Goal: Find specific page/section: Find specific page/section

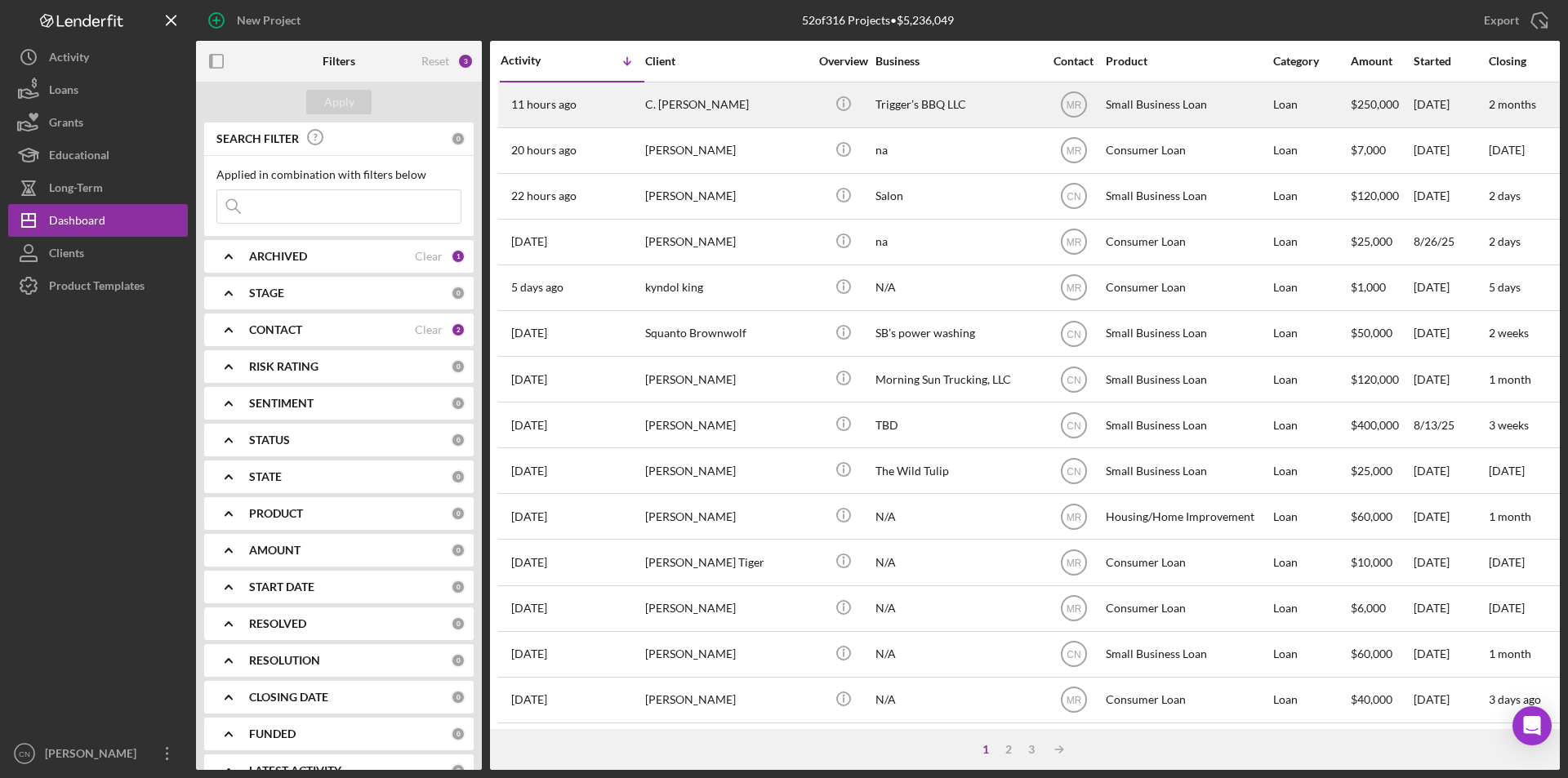
click at [886, 103] on div "Trigger’s BBQ LLC" at bounding box center [957, 104] width 163 height 44
click at [678, 101] on div "C. [PERSON_NAME]" at bounding box center [726, 104] width 163 height 44
click at [749, 107] on div "C. [PERSON_NAME]" at bounding box center [726, 104] width 163 height 44
click at [716, 105] on div "C. [PERSON_NAME]" at bounding box center [726, 104] width 163 height 44
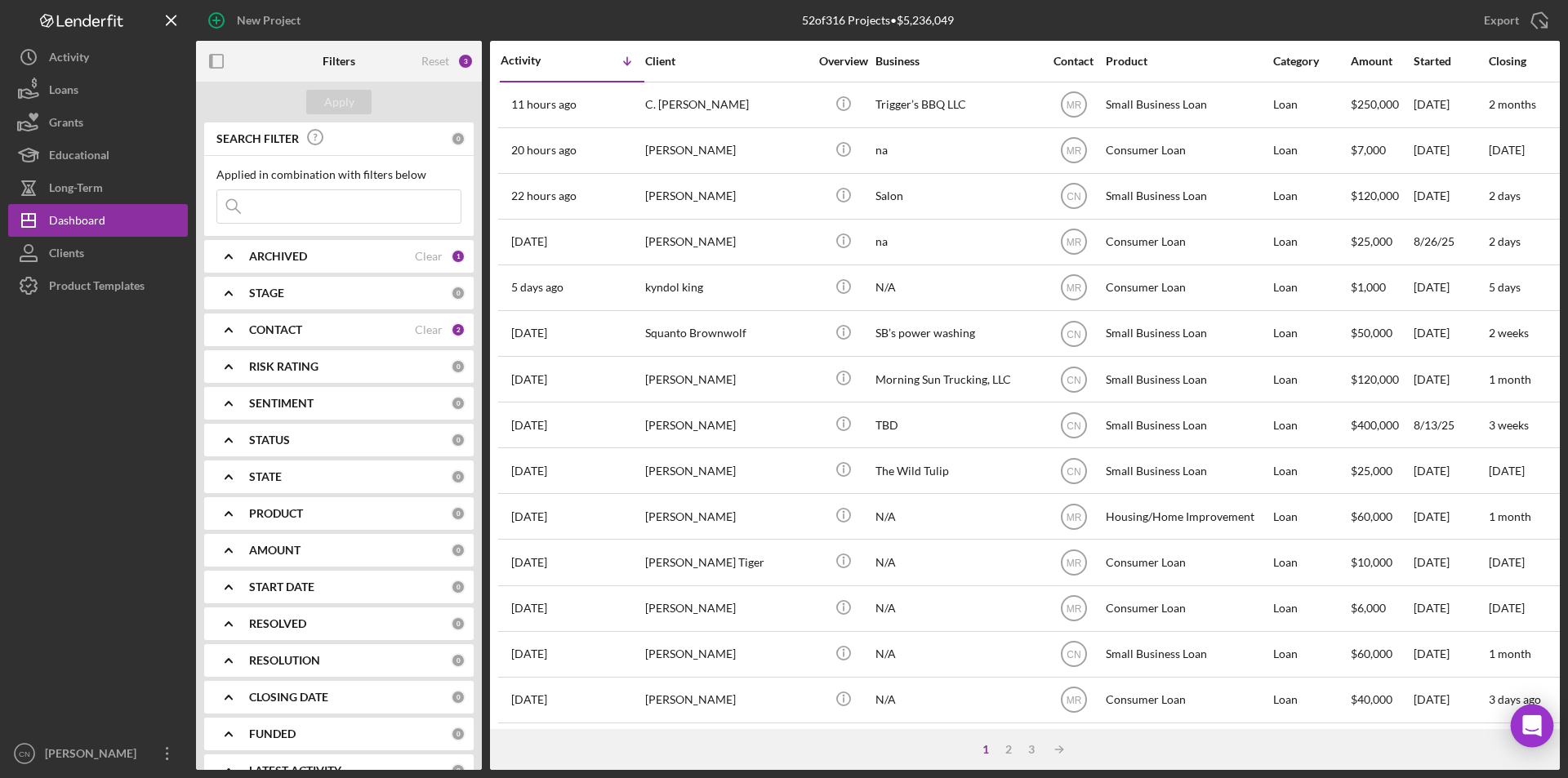
click at [1542, 721] on div "Open Intercom Messenger" at bounding box center [1532, 726] width 44 height 44
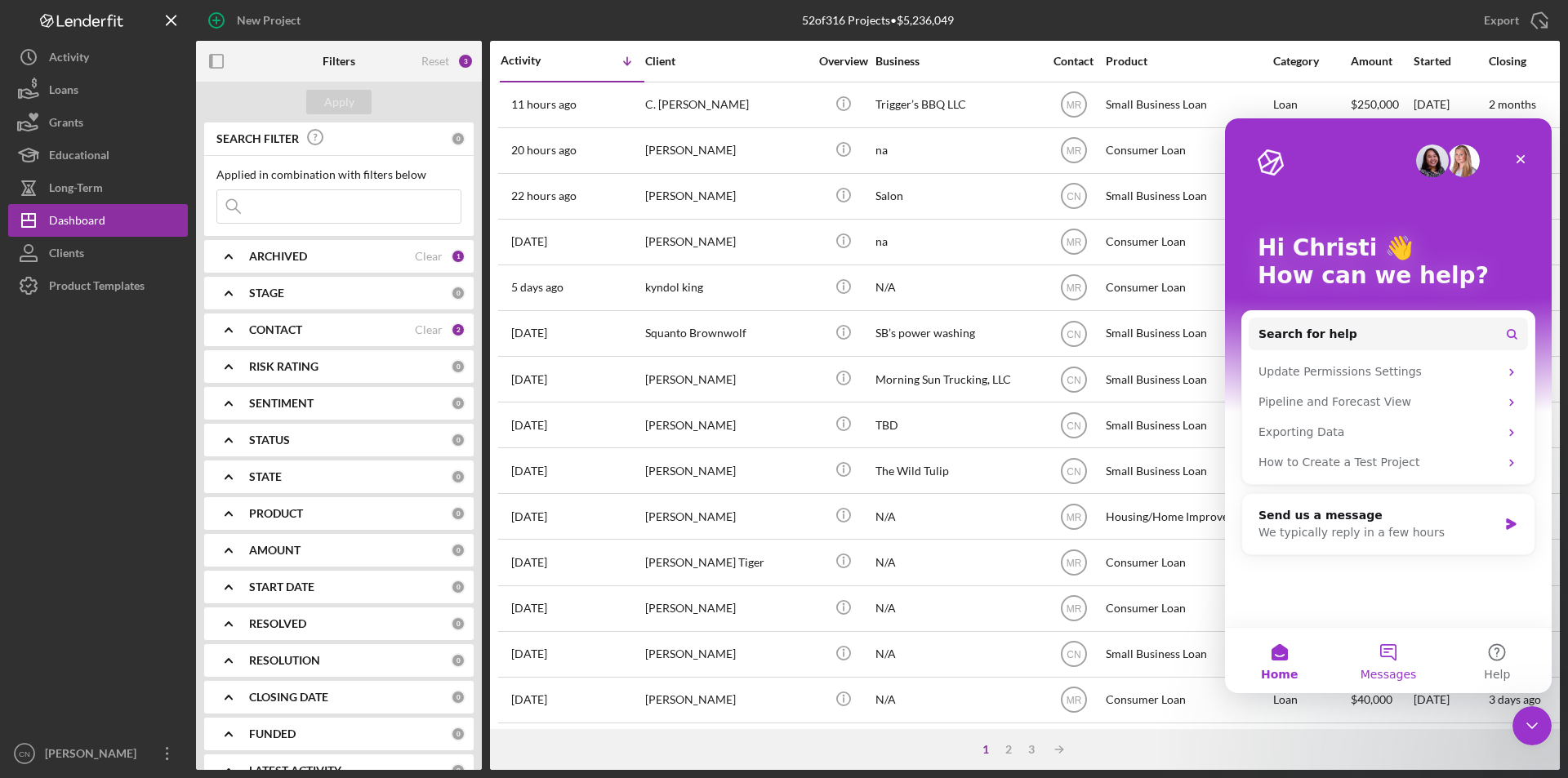
click at [1394, 660] on button "Messages" at bounding box center [1387, 661] width 108 height 66
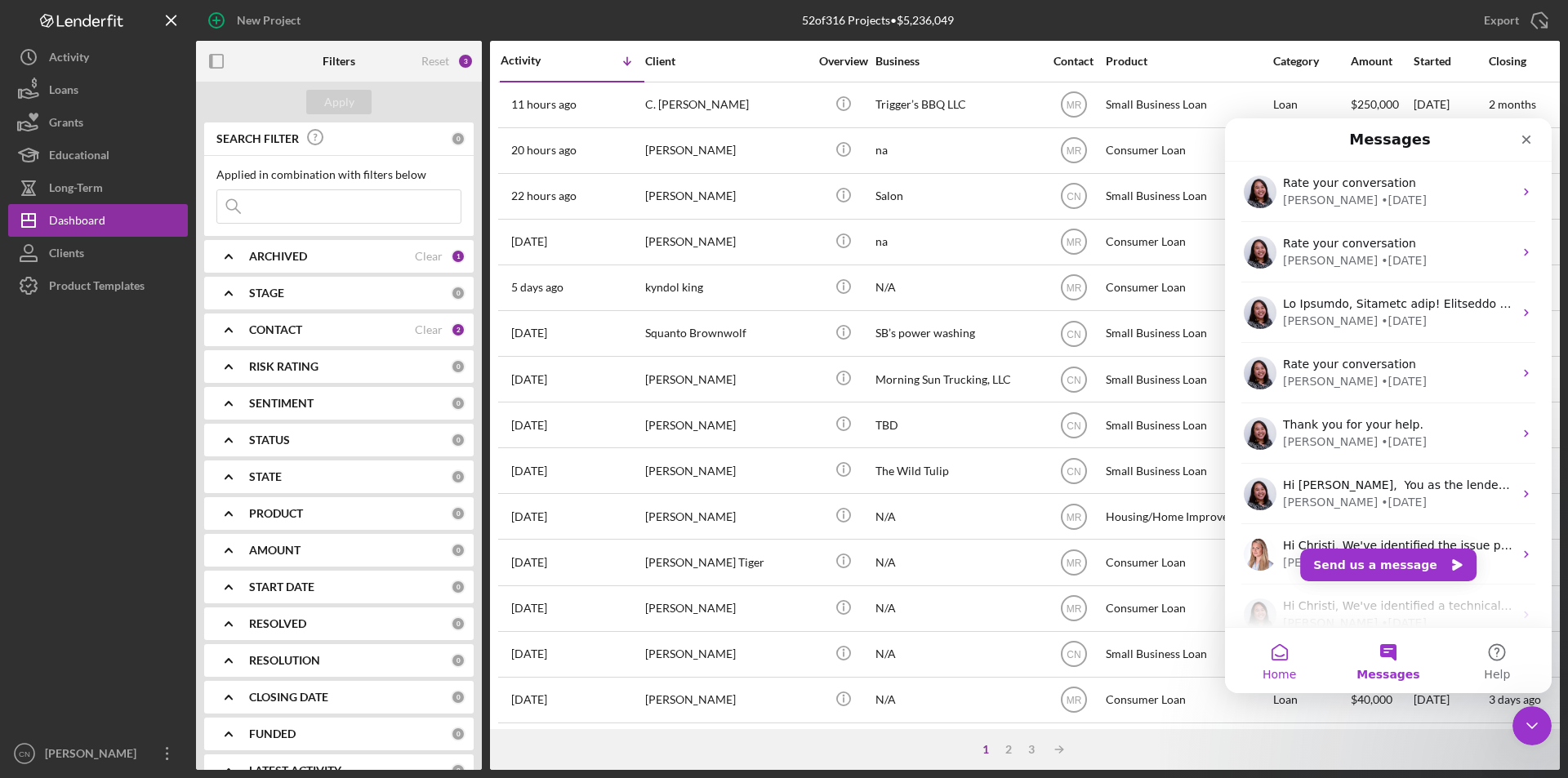
click at [1282, 661] on button "Home" at bounding box center [1279, 661] width 108 height 66
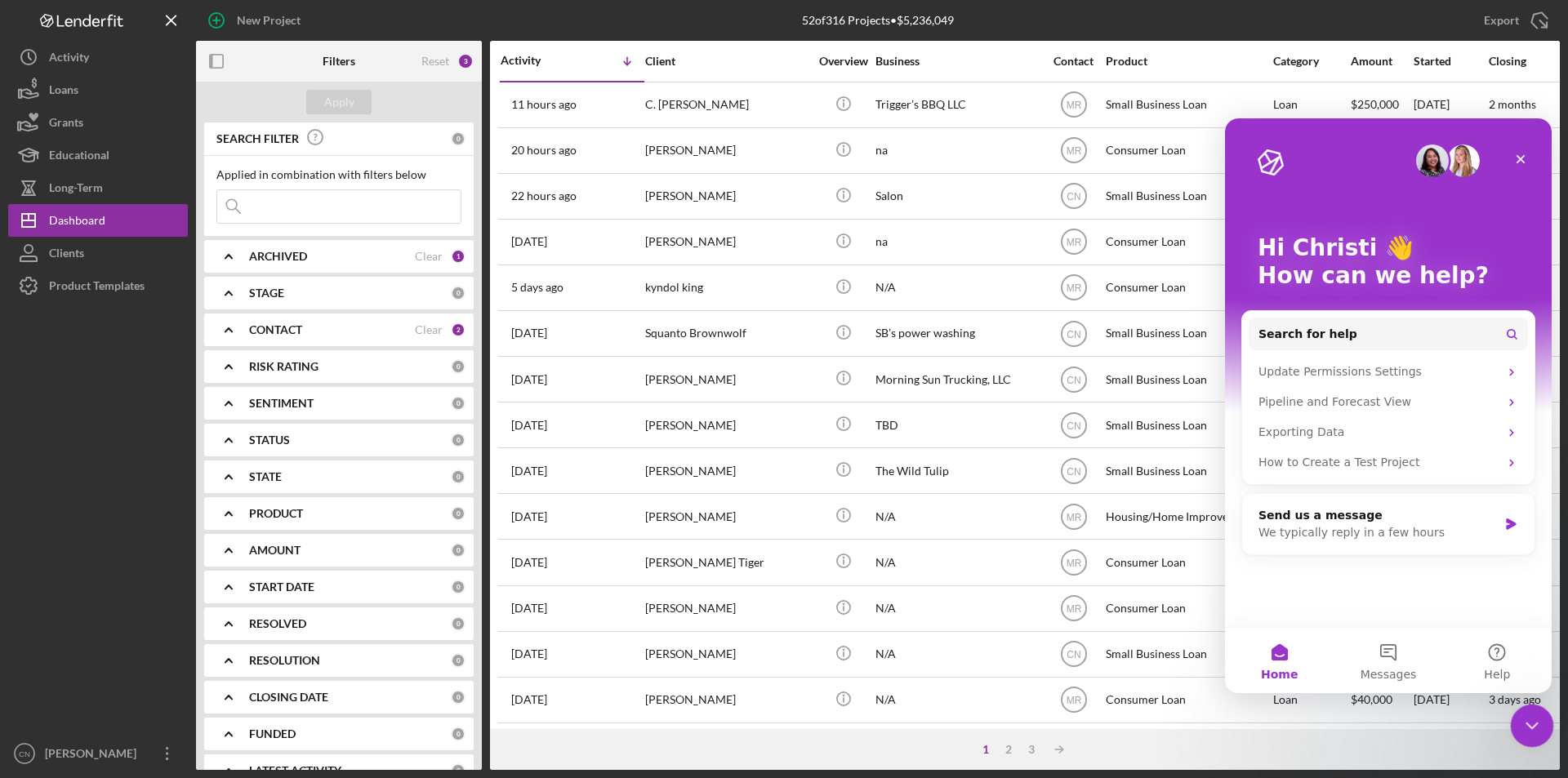
click at [1553, 730] on body "New Project 52 of 316 Projects • $5,236,049 Export Icon/Export Filters Reset 3 …" at bounding box center [784, 389] width 1568 height 778
click at [1533, 729] on icon "Close Intercom Messenger" at bounding box center [1529, 724] width 20 height 20
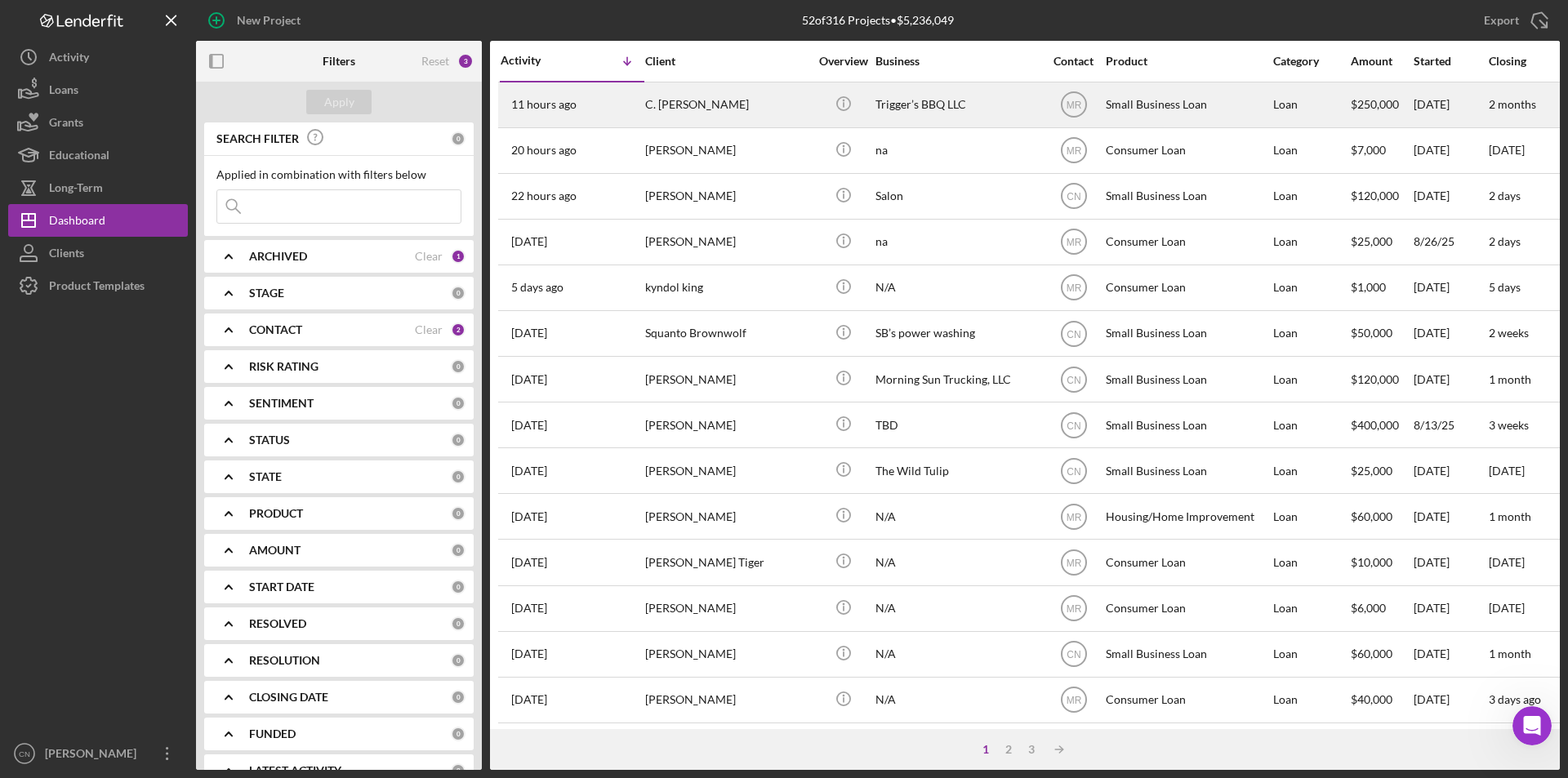
click at [906, 111] on div "Trigger’s BBQ LLC" at bounding box center [957, 104] width 163 height 44
